Goal: Information Seeking & Learning: Learn about a topic

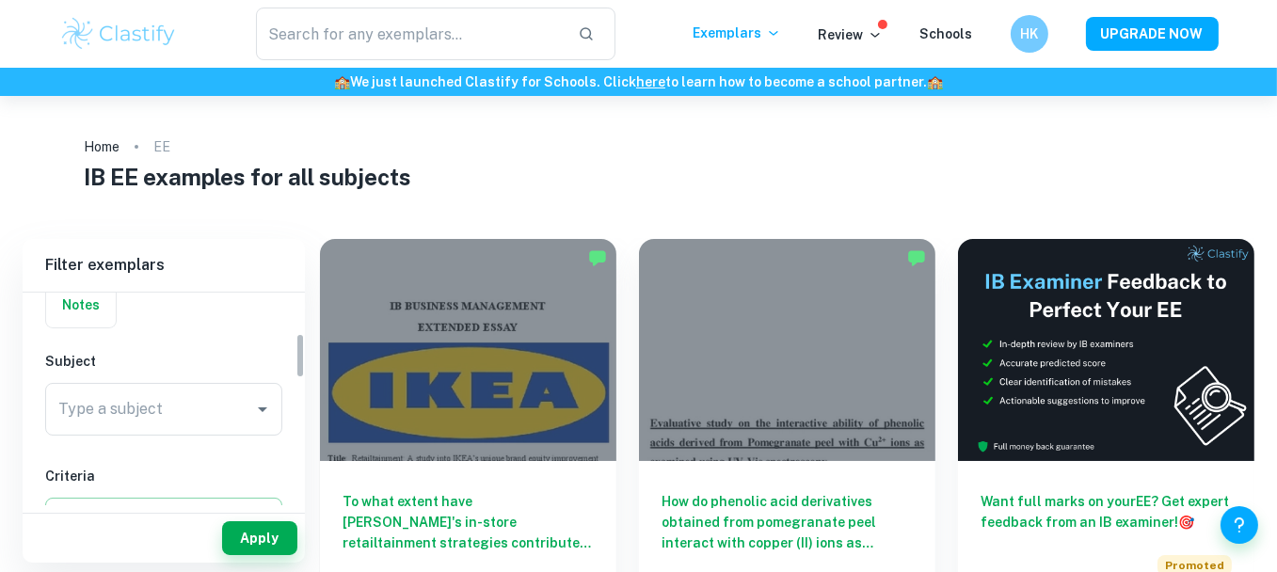
scroll to position [188, 0]
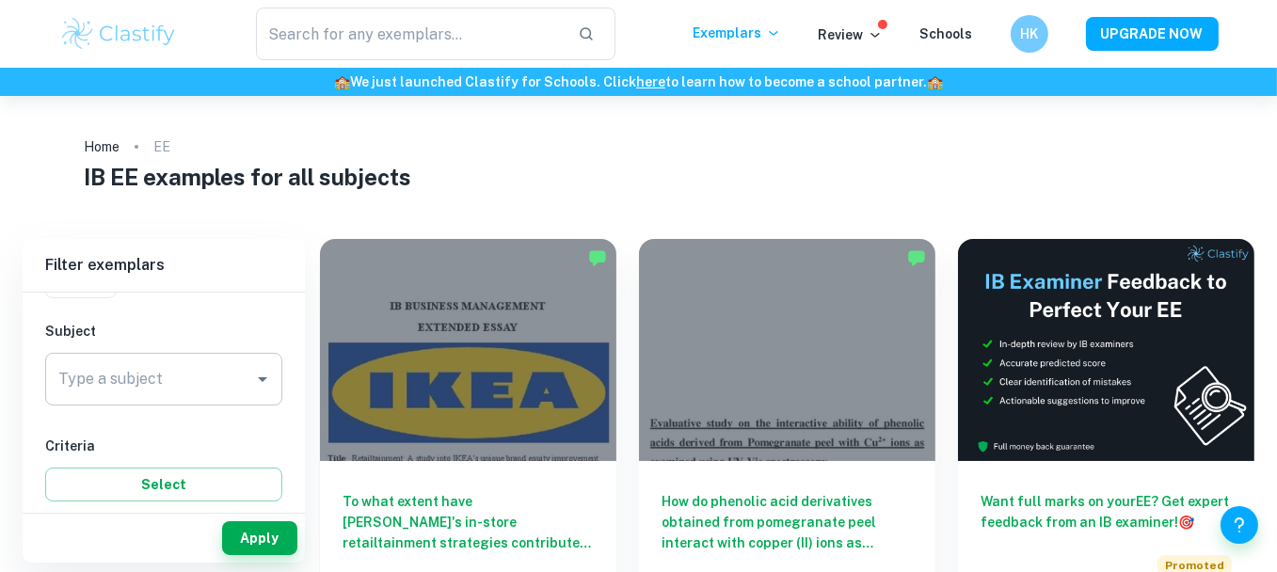
click at [204, 368] on input "Type a subject" at bounding box center [150, 379] width 192 height 36
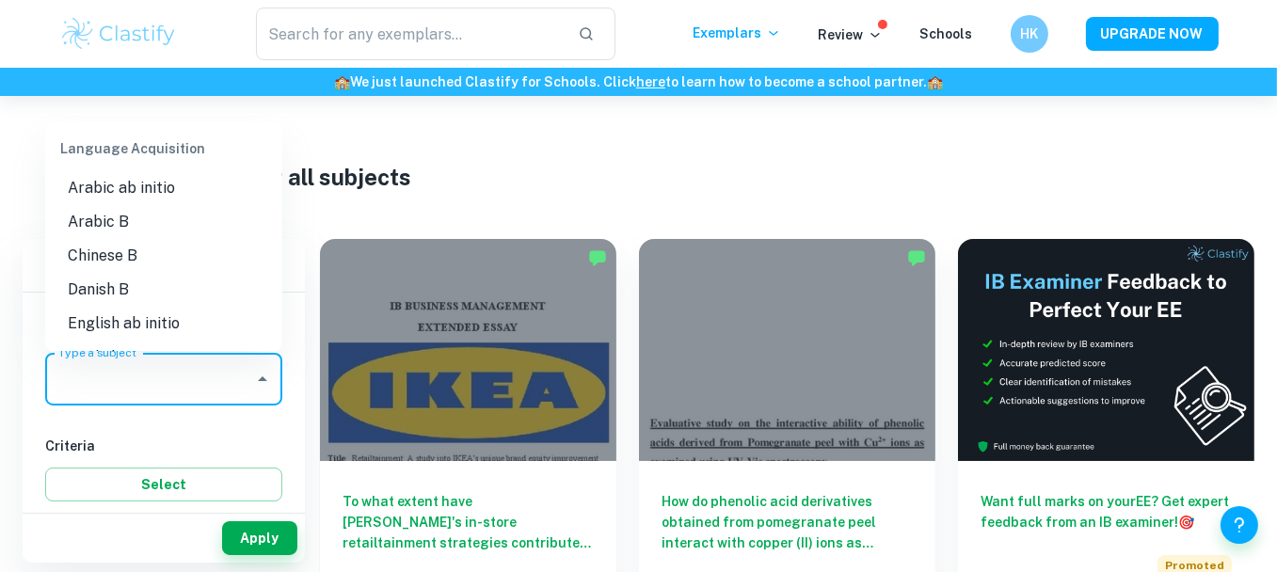
scroll to position [659, 0]
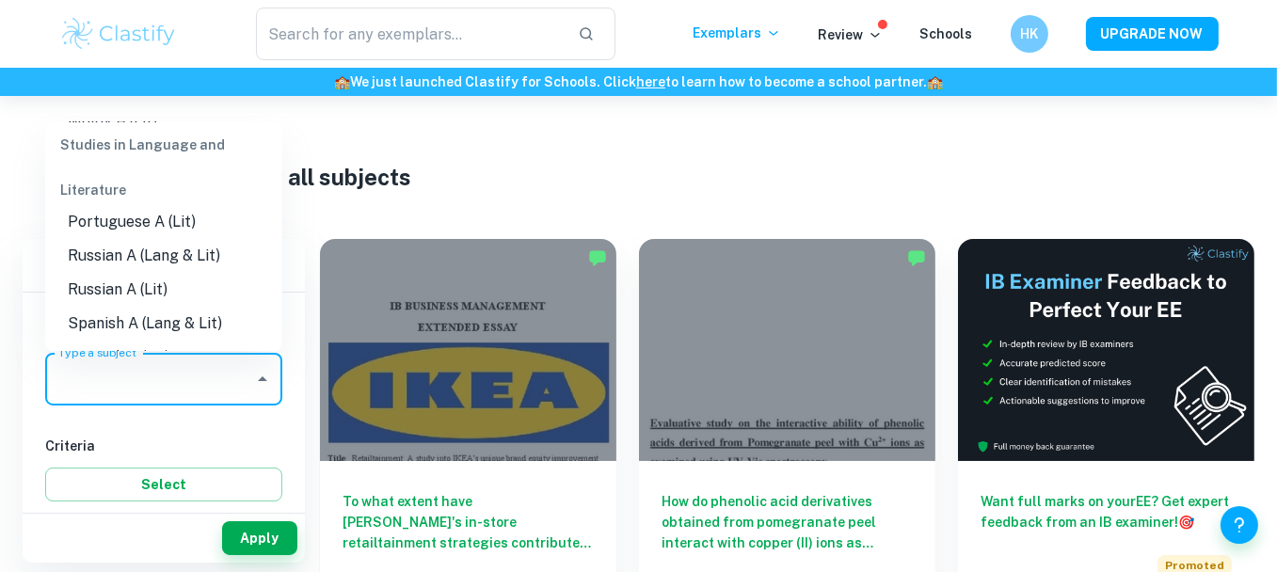
click at [206, 321] on li "Spanish A (Lang & Lit)" at bounding box center [163, 324] width 237 height 34
type input "Spanish A (Lang & Lit)"
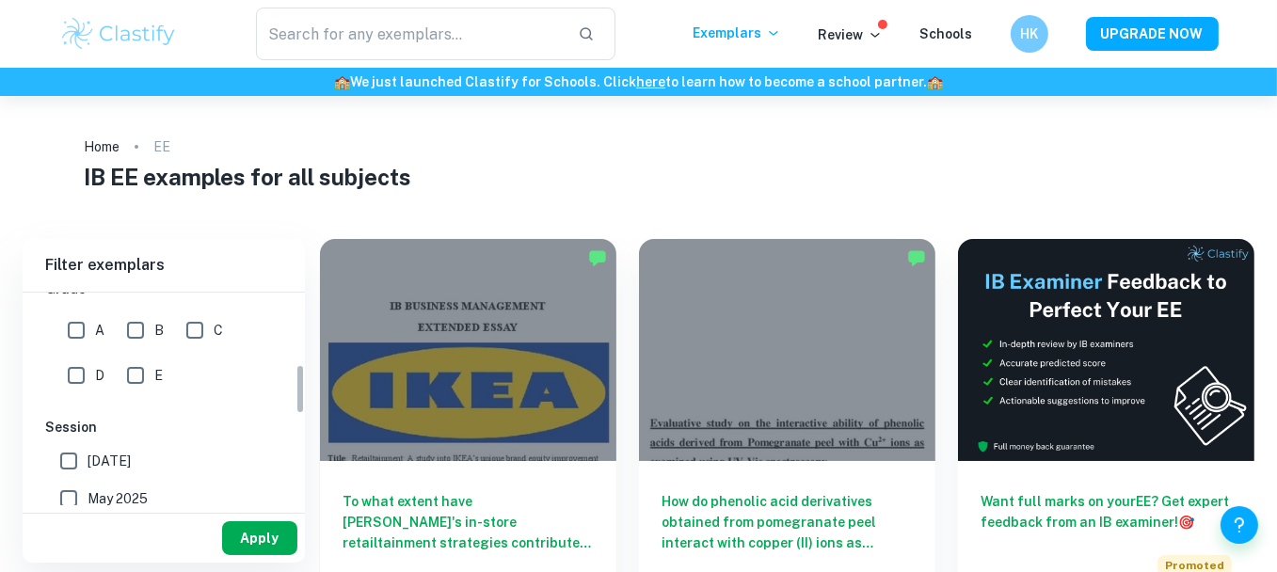
scroll to position [376, 0]
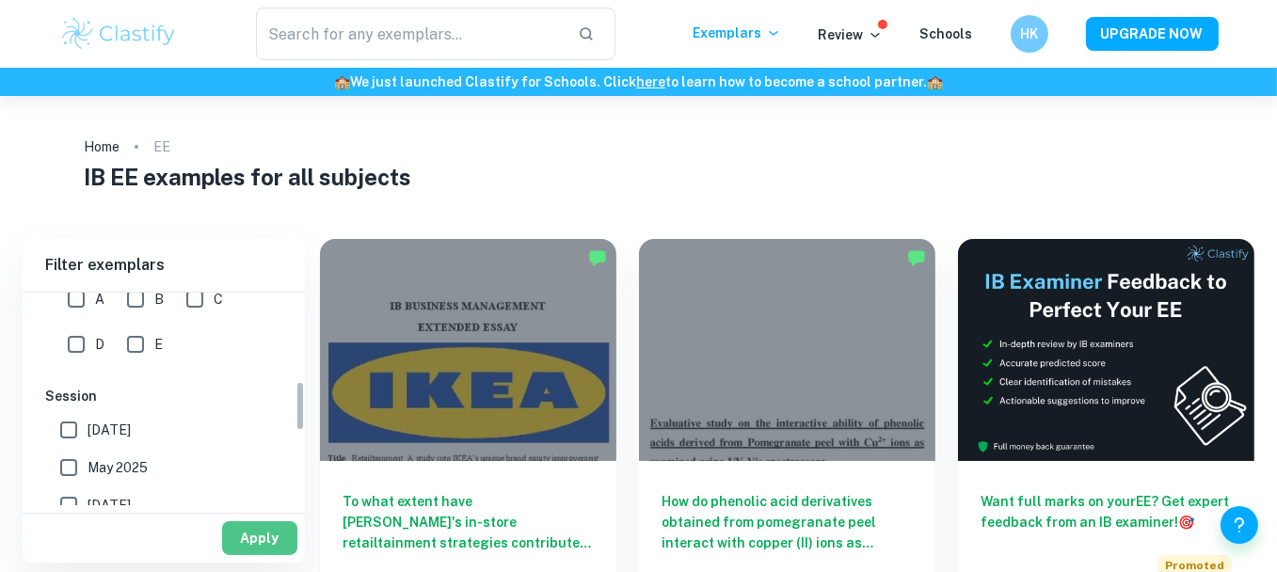
click at [252, 536] on button "Apply" at bounding box center [259, 538] width 75 height 34
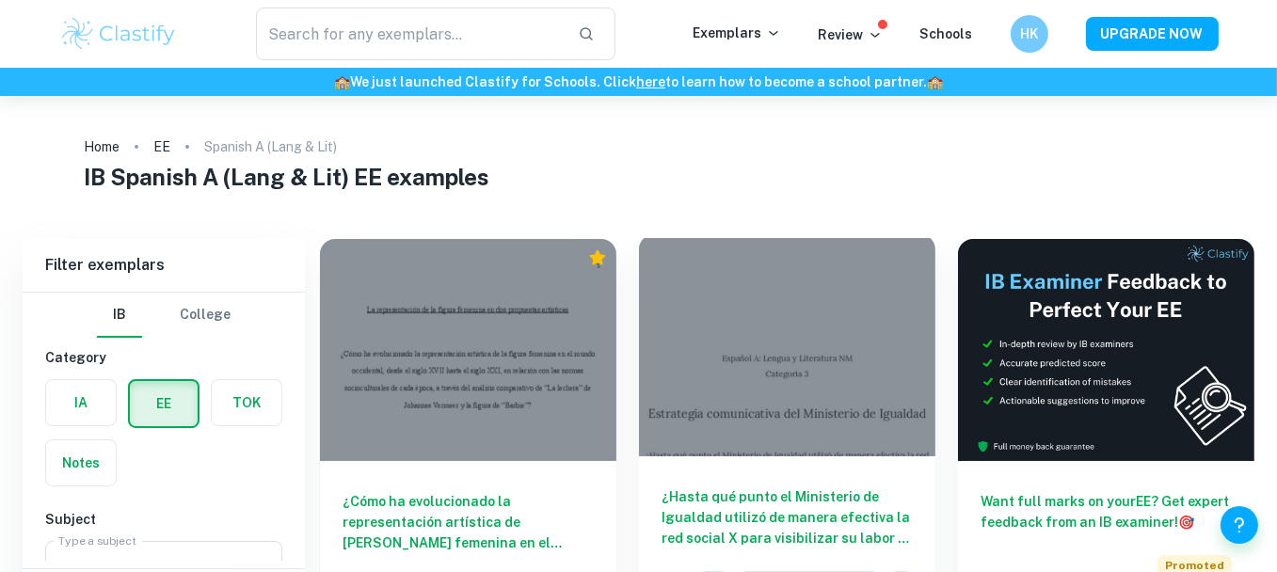
scroll to position [188, 0]
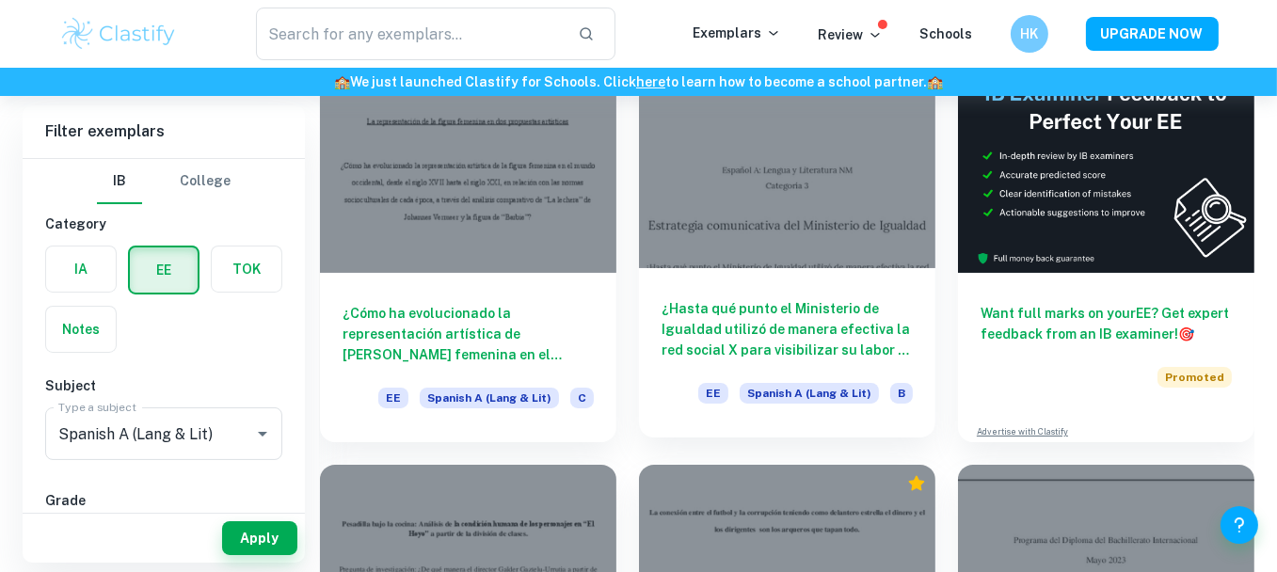
click at [801, 230] on div at bounding box center [787, 157] width 296 height 222
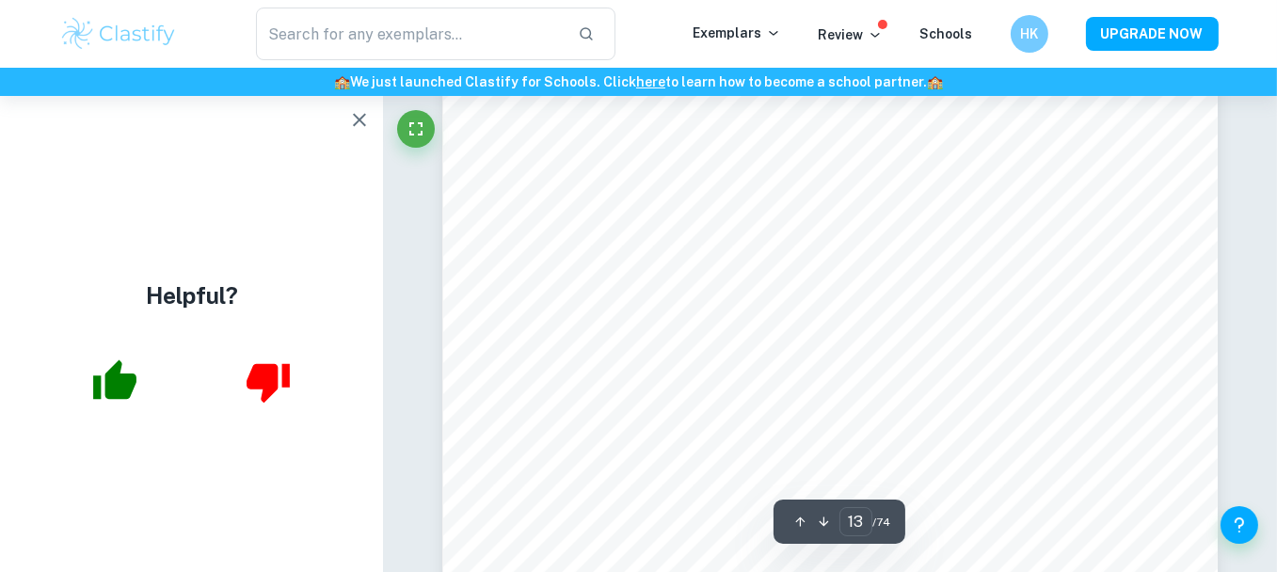
scroll to position [13742, 0]
type input "14"
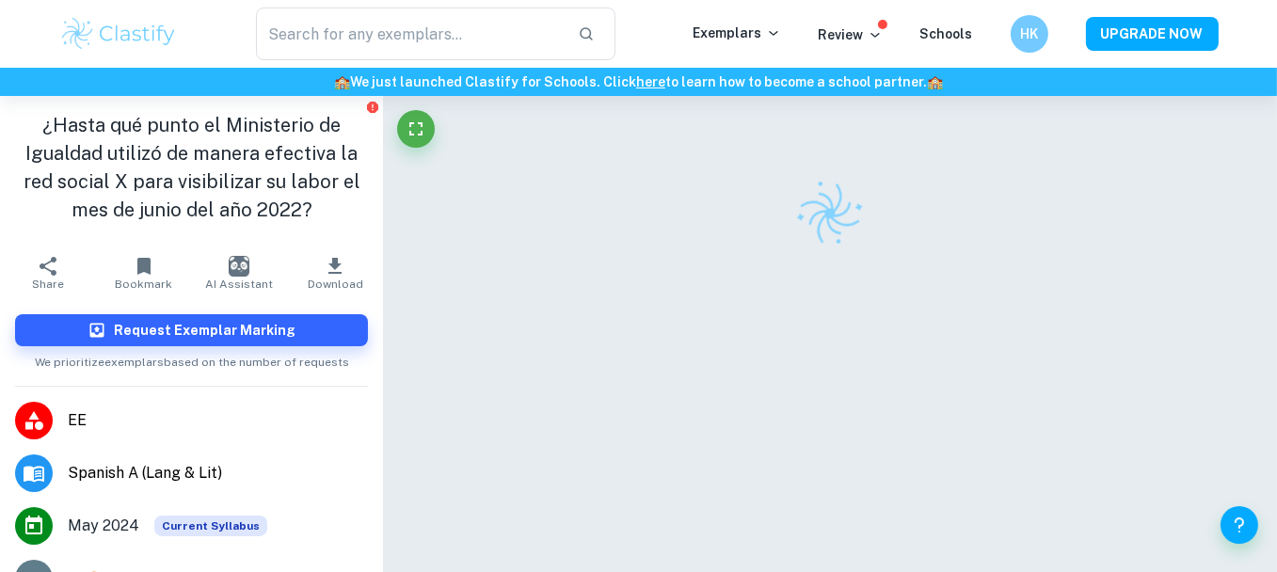
scroll to position [96, 0]
